Goal: Information Seeking & Learning: Learn about a topic

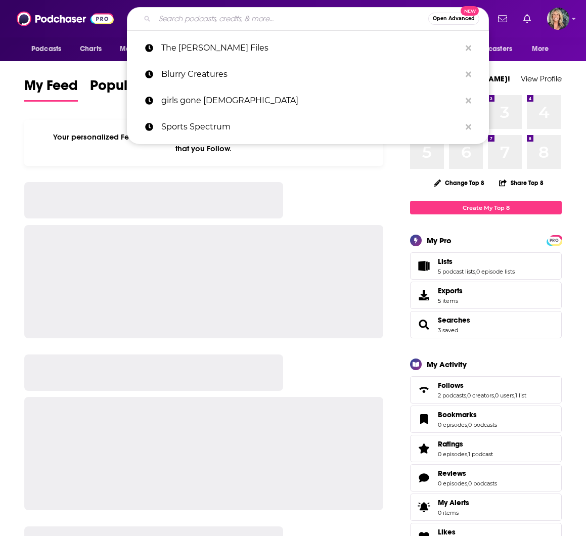
click at [176, 19] on input "Search podcasts, credits, & more..." at bounding box center [292, 19] width 274 height 16
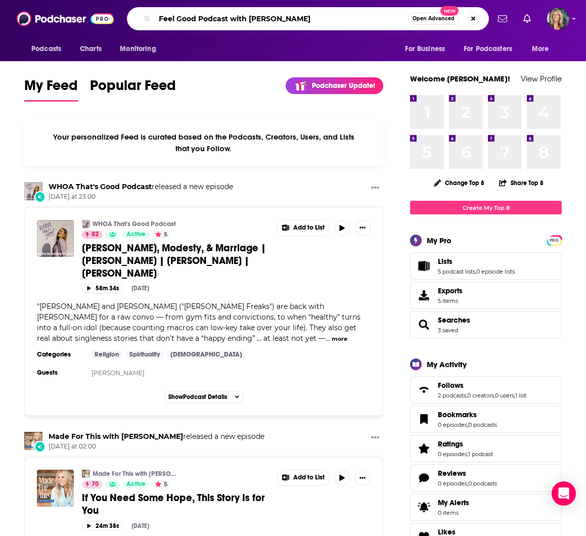
type input "Feel Good Podcast with [PERSON_NAME]"
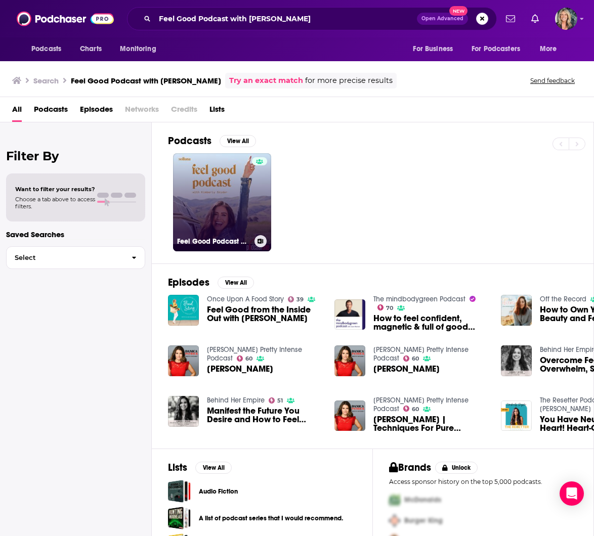
click at [206, 207] on link "Feel Good Podcast with [PERSON_NAME]" at bounding box center [222, 202] width 98 height 98
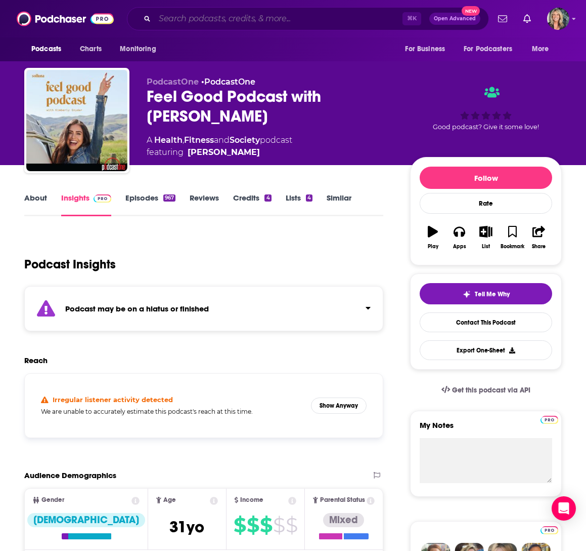
click at [171, 15] on input "Search podcasts, credits, & more..." at bounding box center [279, 19] width 248 height 16
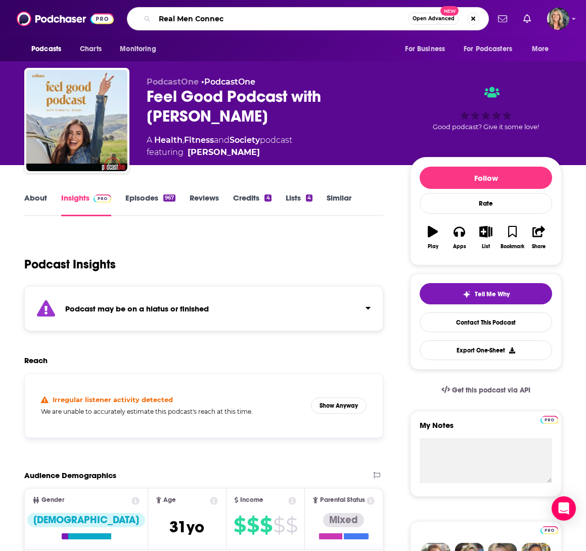
type input "Real Men Connect"
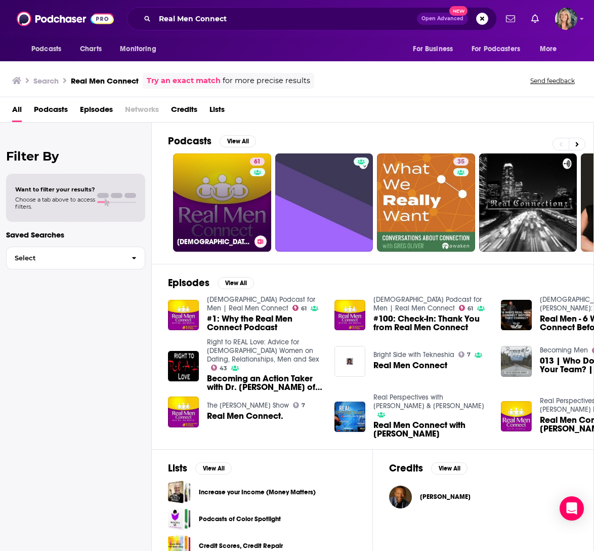
click at [230, 202] on link "61 [DEMOGRAPHIC_DATA] Podcast for Men | Real Men Connect" at bounding box center [222, 202] width 98 height 98
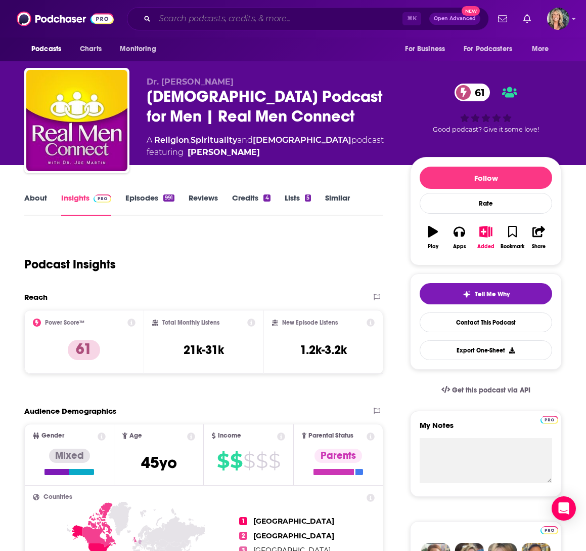
click at [295, 20] on input "Search podcasts, credits, & more..." at bounding box center [279, 19] width 248 height 16
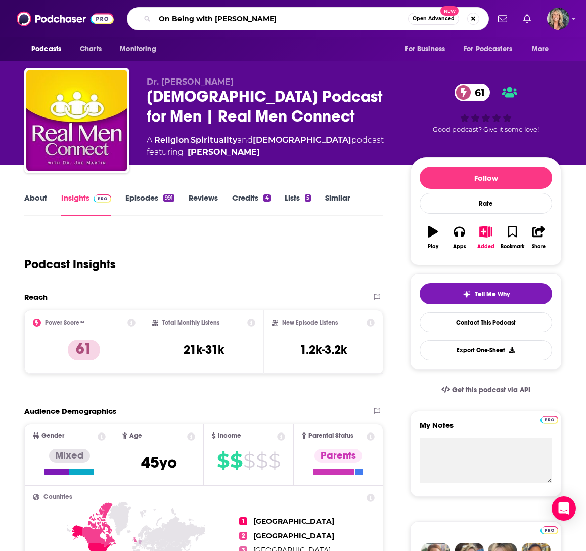
type input "On Being with [PERSON_NAME]"
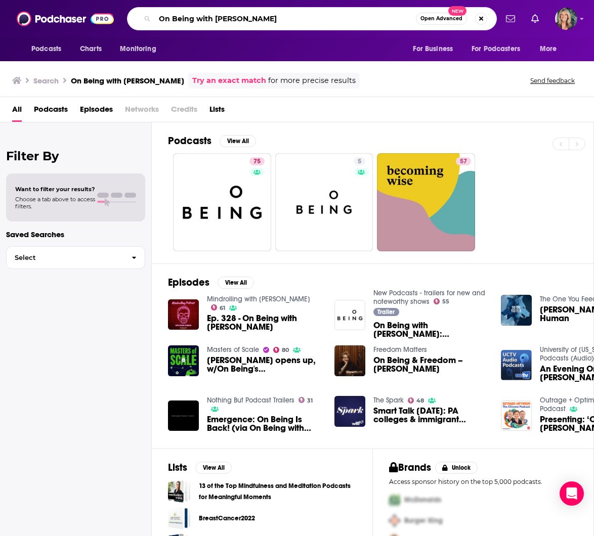
drag, startPoint x: 273, startPoint y: 20, endPoint x: 116, endPoint y: 12, distance: 156.6
click at [116, 12] on div "Podcasts Charts Monitoring On Being with [PERSON_NAME] Open Advanced New For Bu…" at bounding box center [297, 18] width 594 height 37
type input "The Onbeing project"
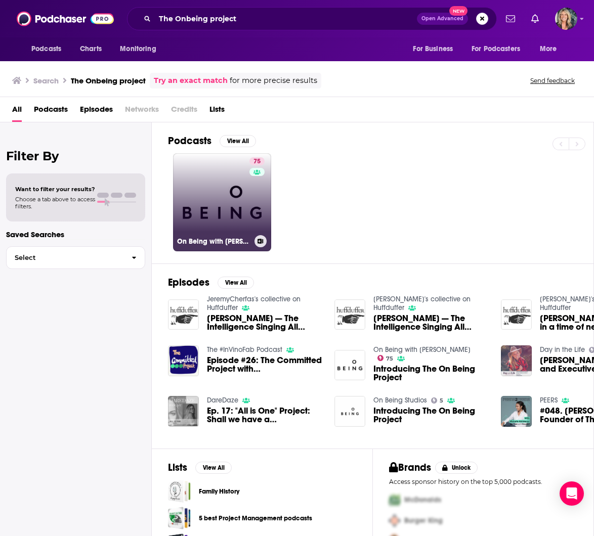
click at [207, 194] on link "75 On Being with [PERSON_NAME]" at bounding box center [222, 202] width 98 height 98
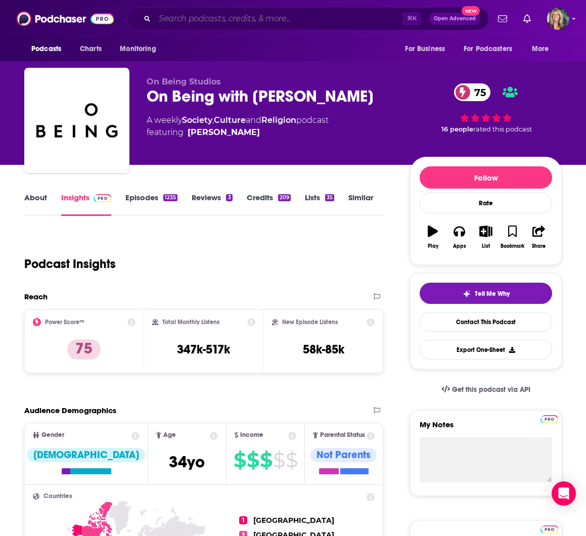
click at [196, 20] on input "Search podcasts, credits, & more..." at bounding box center [279, 19] width 248 height 16
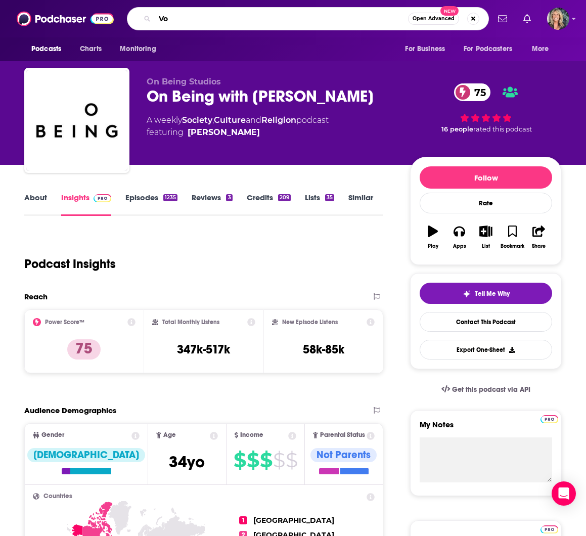
type input "V"
type input "Overdue podcast"
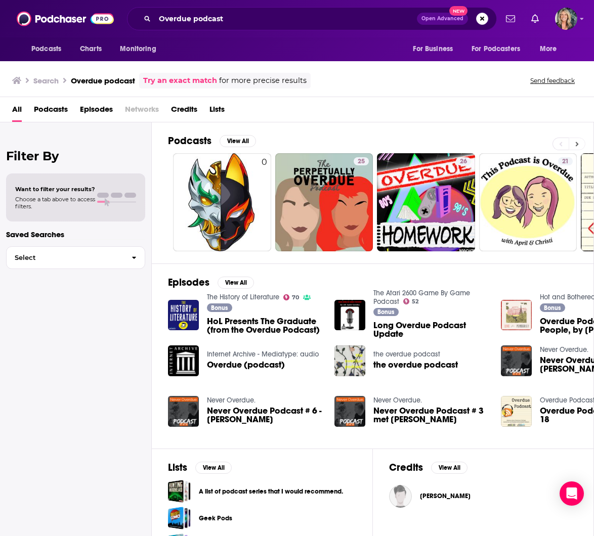
click at [577, 143] on icon at bounding box center [577, 144] width 3 height 5
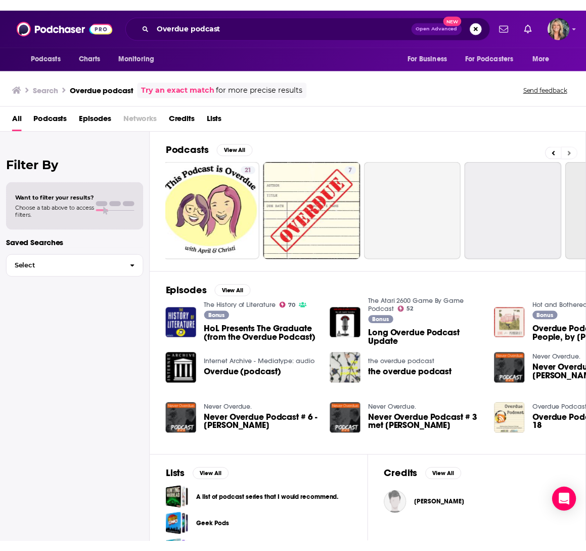
scroll to position [0, 426]
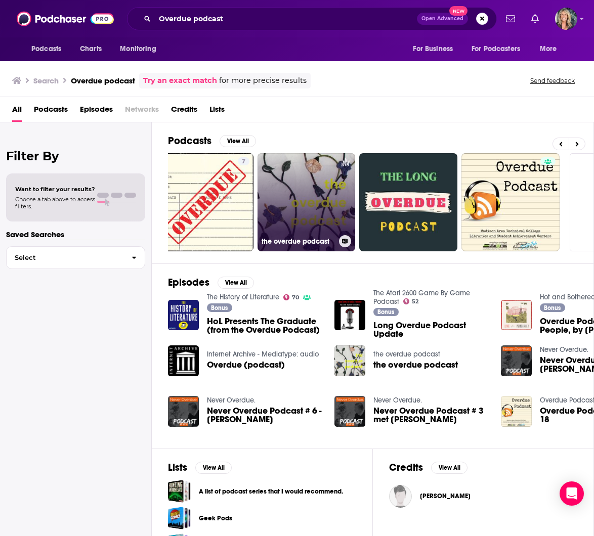
click at [302, 221] on link "the overdue podcast" at bounding box center [307, 202] width 98 height 98
